Goal: Book appointment/travel/reservation

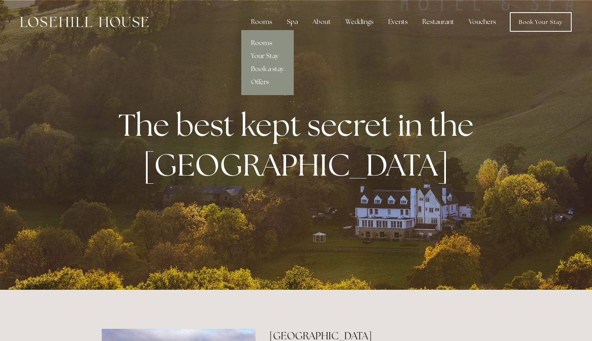
click at [267, 43] on link "Rooms" at bounding box center [267, 43] width 52 height 13
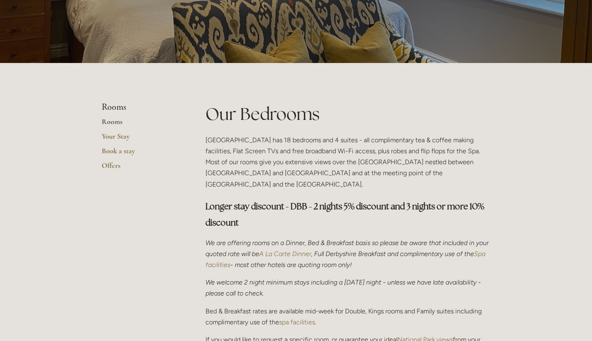
scroll to position [109, 0]
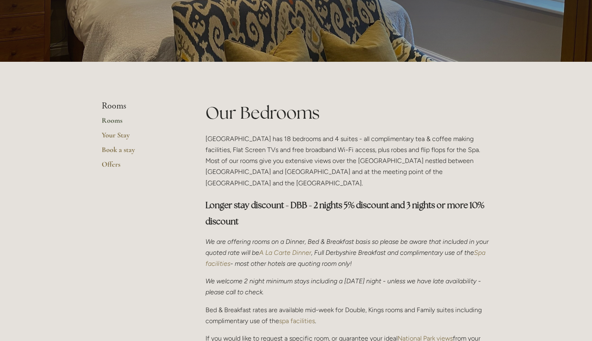
click at [110, 119] on link "Rooms" at bounding box center [141, 123] width 78 height 15
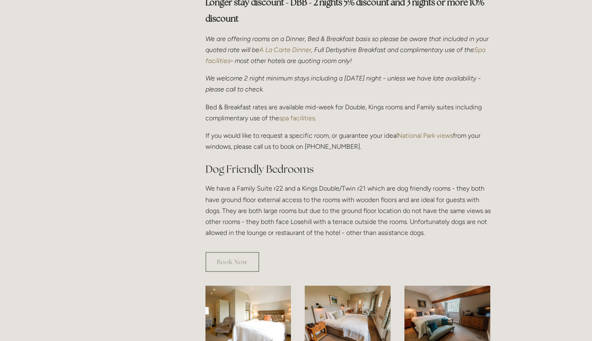
scroll to position [315, 0]
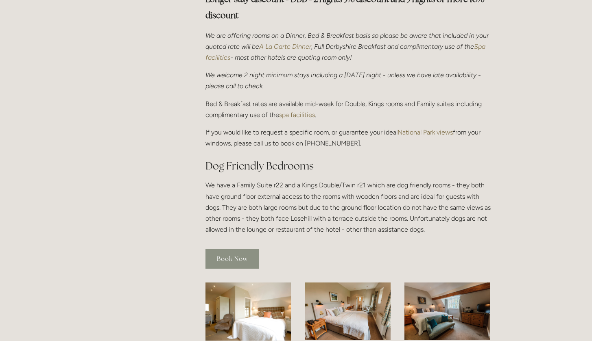
click at [237, 249] on link "Book Now" at bounding box center [232, 259] width 54 height 20
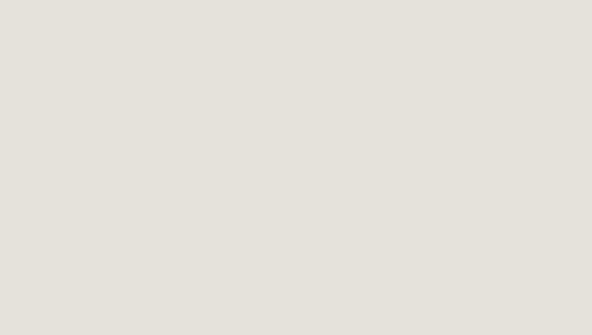
scroll to position [1027, 0]
